Goal: Information Seeking & Learning: Learn about a topic

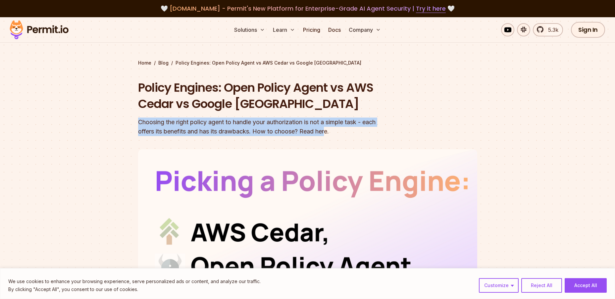
click at [328, 130] on div "Choosing the right policy agent to handle your authorization is not a simple ta…" at bounding box center [265, 127] width 254 height 19
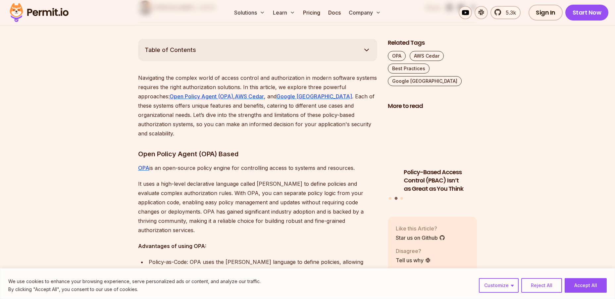
scroll to position [364, 0]
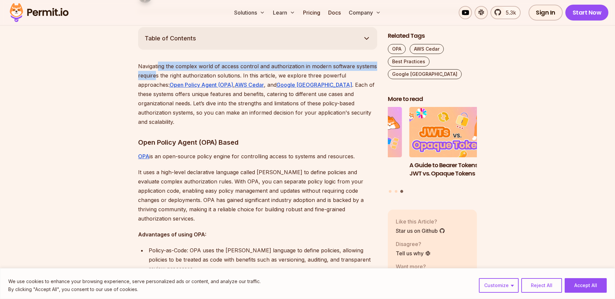
drag, startPoint x: 159, startPoint y: 67, endPoint x: 157, endPoint y: 76, distance: 9.6
click at [156, 73] on p "Navigating the complex world of access control and authorization in modern soft…" at bounding box center [257, 94] width 239 height 65
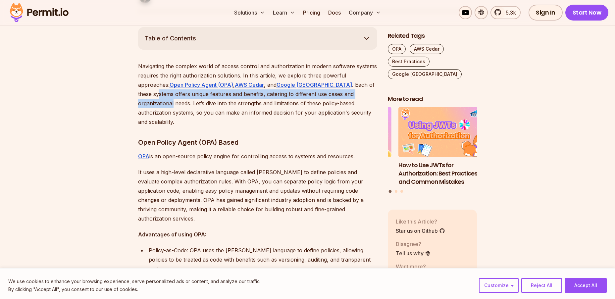
drag, startPoint x: 147, startPoint y: 93, endPoint x: 375, endPoint y: 96, distance: 228.1
click at [375, 96] on p "Navigating the complex world of access control and authorization in modern soft…" at bounding box center [257, 94] width 239 height 65
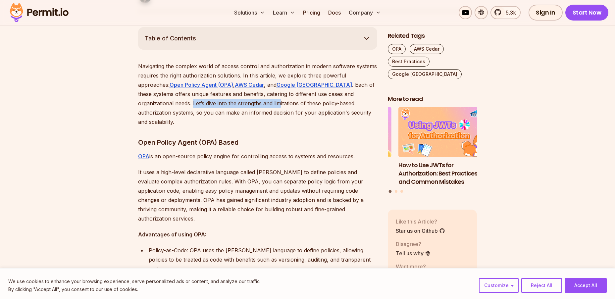
drag, startPoint x: 158, startPoint y: 103, endPoint x: 245, endPoint y: 104, distance: 87.4
click at [245, 104] on p "Navigating the complex world of access control and authorization in modern soft…" at bounding box center [257, 94] width 239 height 65
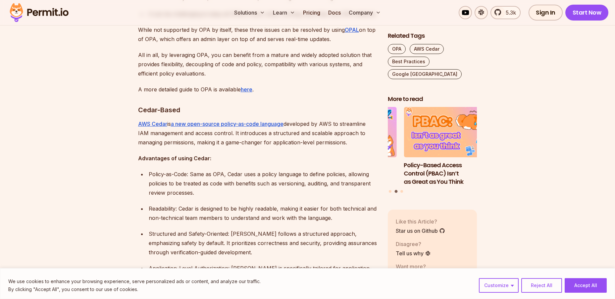
scroll to position [927, 0]
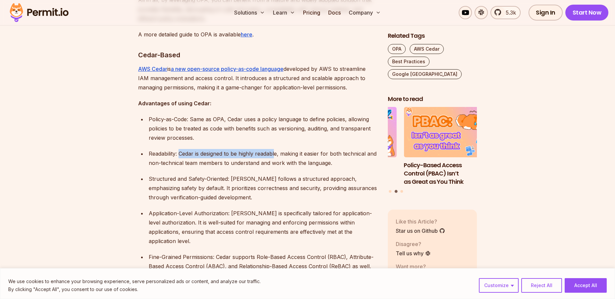
drag, startPoint x: 181, startPoint y: 143, endPoint x: 277, endPoint y: 145, distance: 96.0
click at [277, 149] on p "Readability: Cedar is designed to be highly readable, making it easier for both…" at bounding box center [263, 158] width 228 height 19
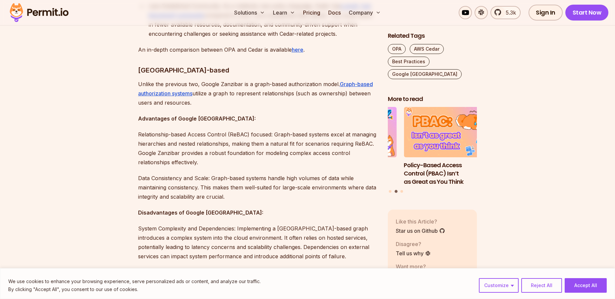
scroll to position [1291, 0]
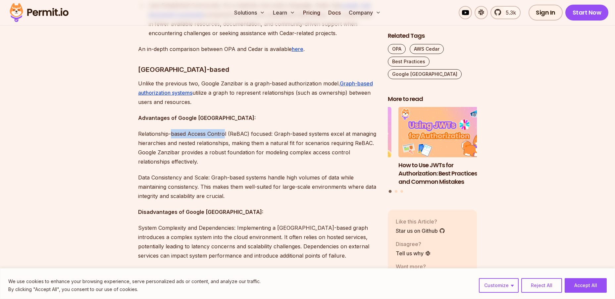
drag, startPoint x: 172, startPoint y: 116, endPoint x: 225, endPoint y: 117, distance: 53.0
click at [225, 129] on p "Relationship-based Access Control (ReBAC) focused: Graph-based systems excel at…" at bounding box center [257, 147] width 239 height 37
click at [260, 129] on p "Relationship-based Access Control (ReBAC) focused: Graph-based systems excel at…" at bounding box center [257, 147] width 239 height 37
click at [316, 129] on p "Relationship-based Access Control (ReBAC) focused: Graph-based systems excel at…" at bounding box center [257, 147] width 239 height 37
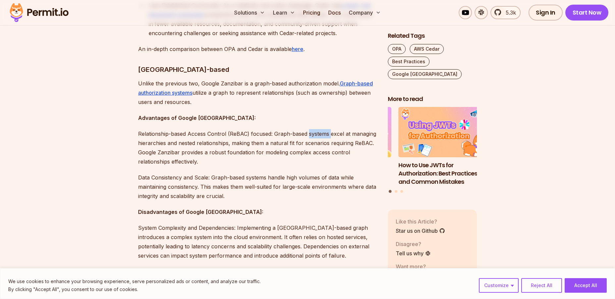
click at [316, 129] on p "Relationship-based Access Control (ReBAC) focused: Graph-based systems excel at…" at bounding box center [257, 147] width 239 height 37
click at [293, 129] on p "Relationship-based Access Control (ReBAC) focused: Graph-based systems excel at…" at bounding box center [257, 147] width 239 height 37
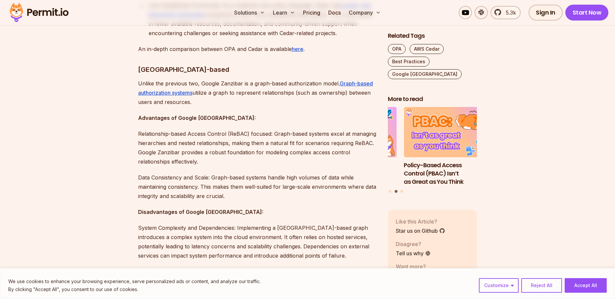
click at [187, 129] on p "Relationship-based Access Control (ReBAC) focused: Graph-based systems excel at…" at bounding box center [257, 147] width 239 height 37
click at [207, 129] on p "Relationship-based Access Control (ReBAC) focused: Graph-based systems excel at…" at bounding box center [257, 147] width 239 height 37
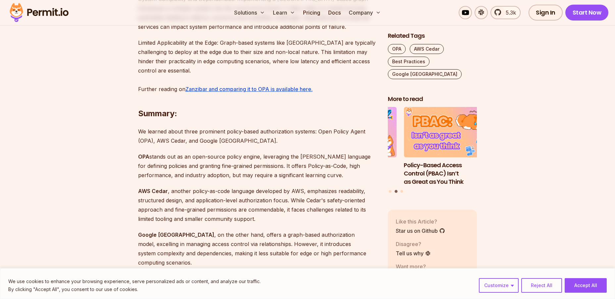
scroll to position [1523, 0]
